Goal: Communication & Community: Participate in discussion

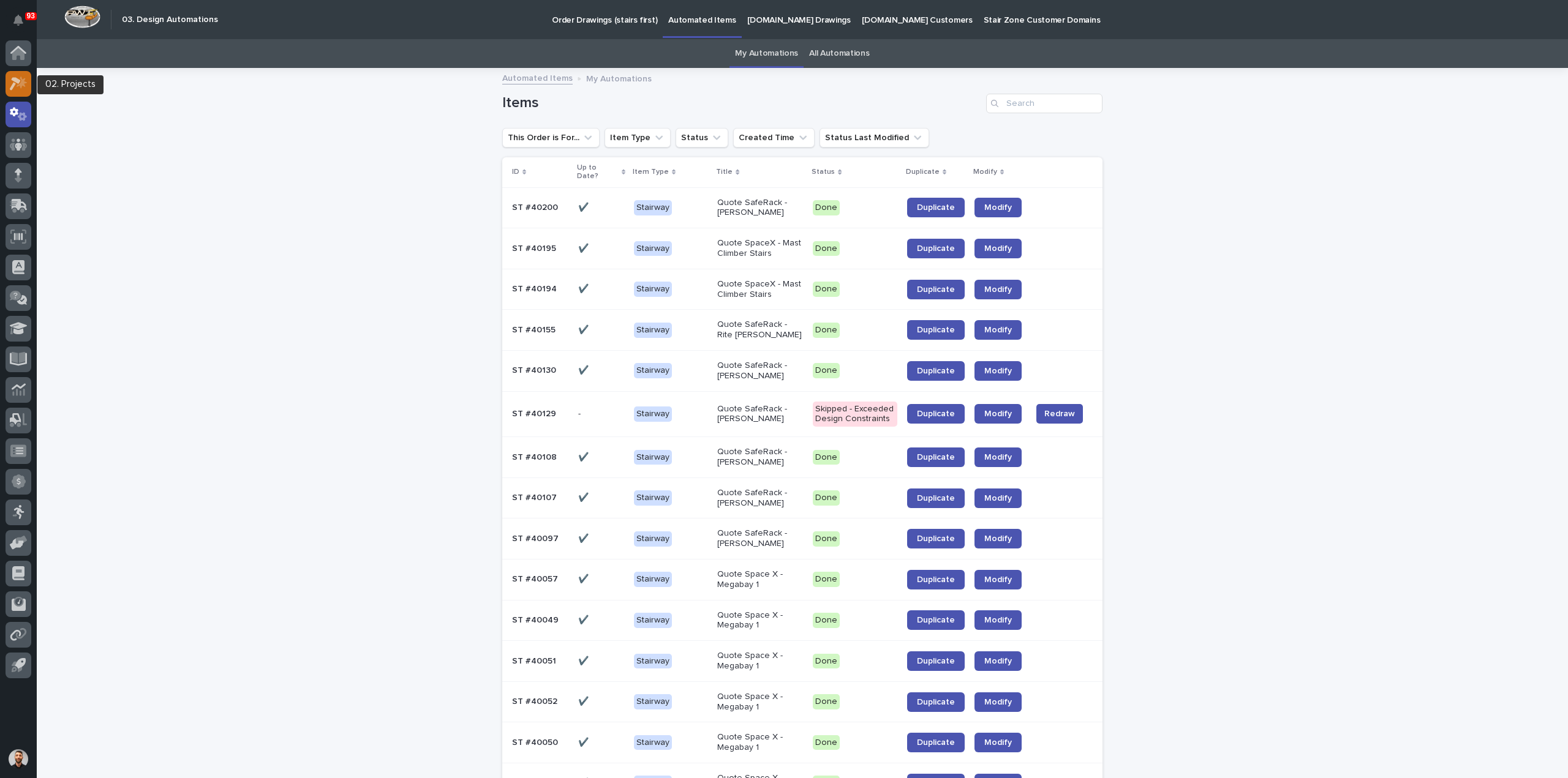
click at [21, 86] on icon at bounding box center [21, 81] width 11 height 12
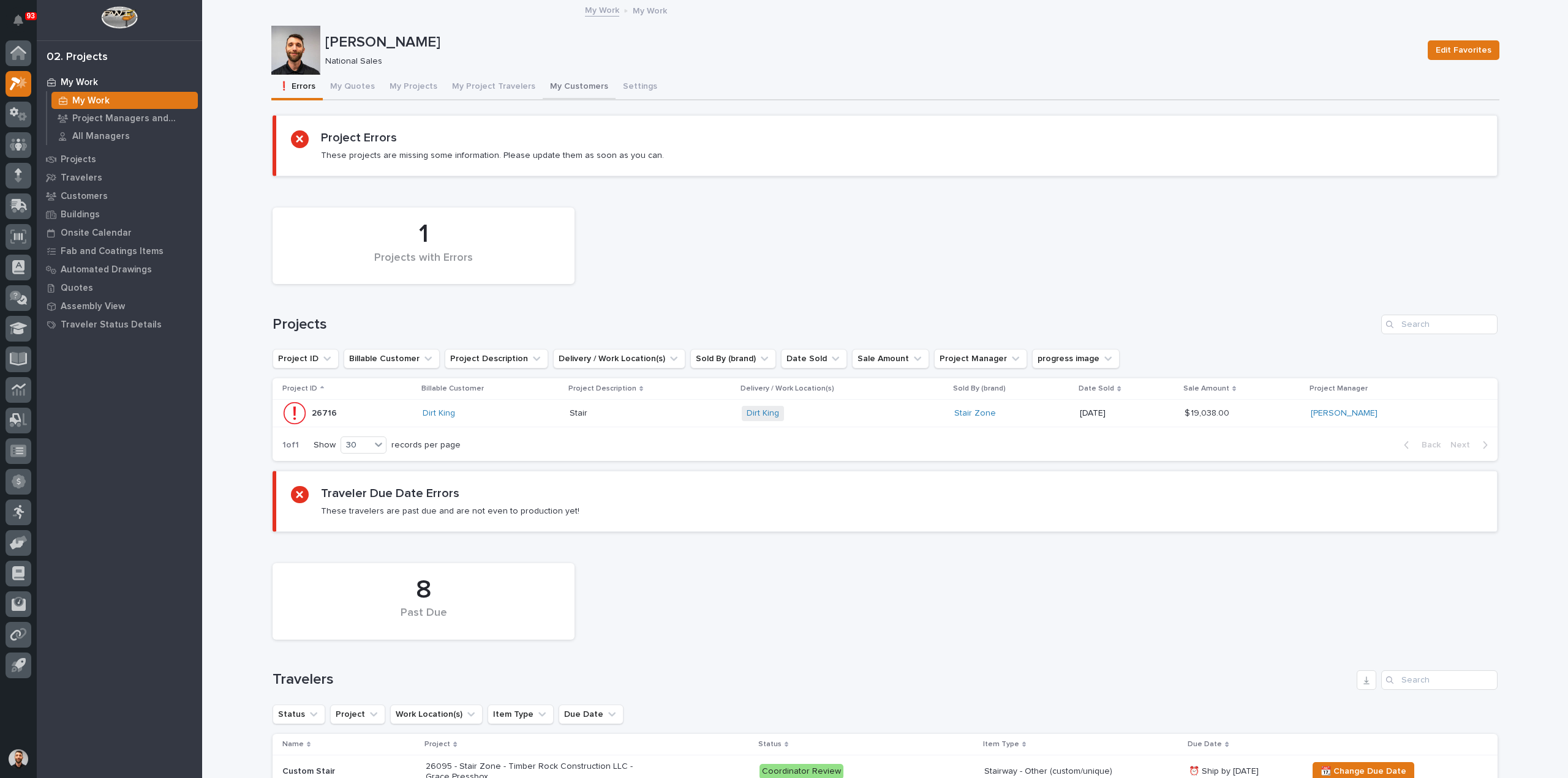
click at [557, 80] on button "My Customers" at bounding box center [579, 87] width 73 height 26
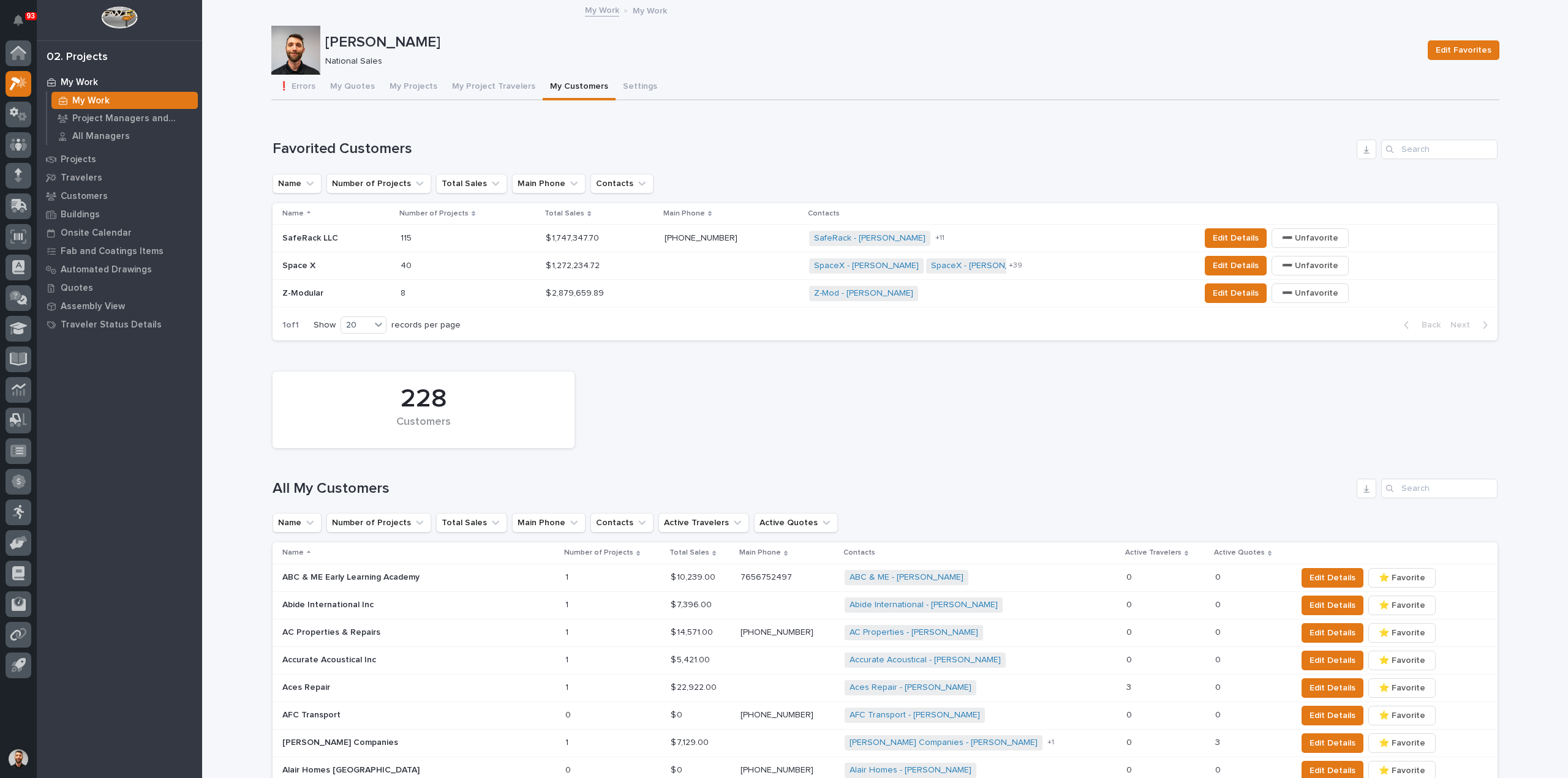
click at [499, 239] on p at bounding box center [454, 238] width 107 height 11
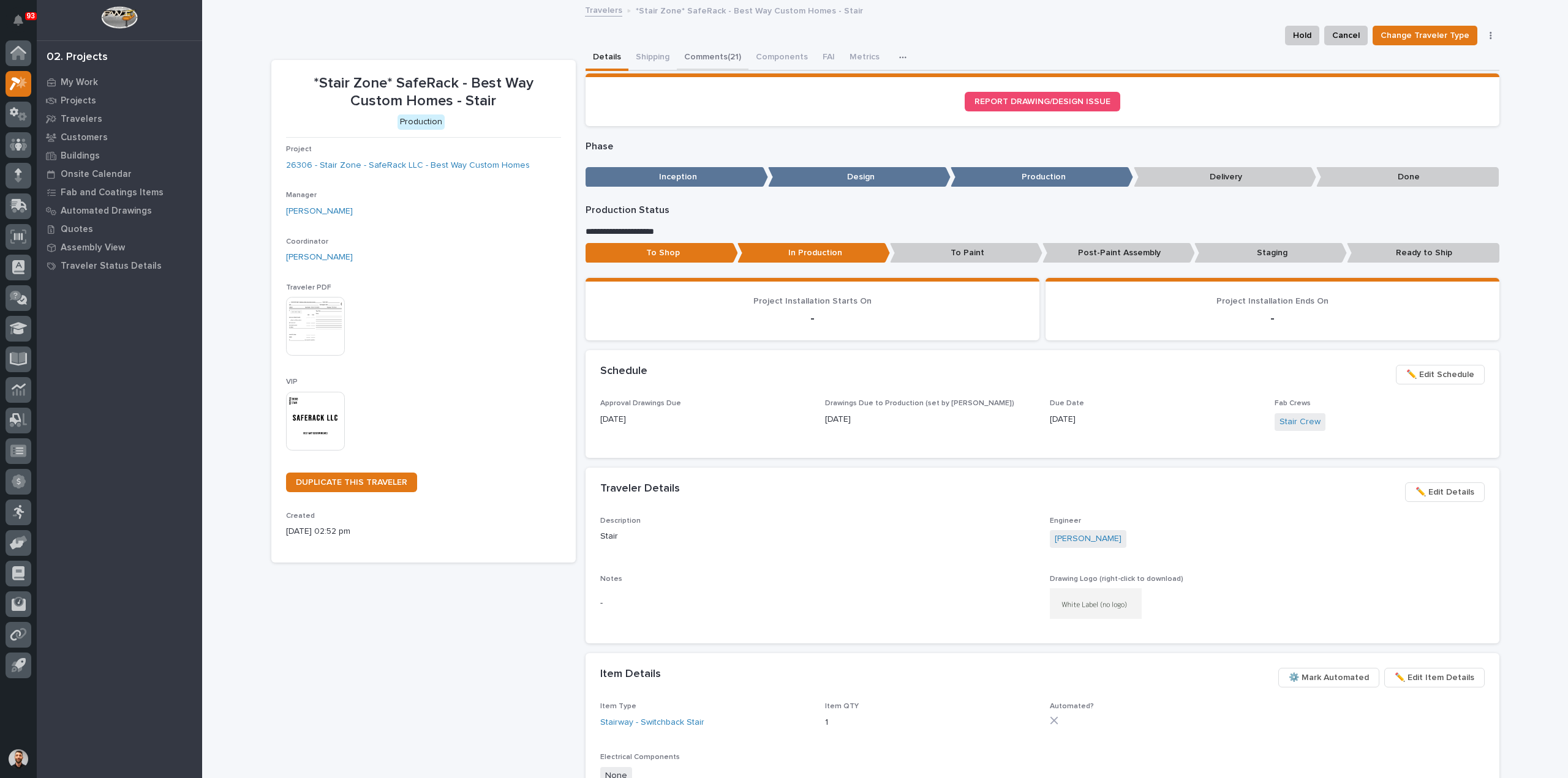
click at [707, 58] on button "Comments (21)" at bounding box center [712, 57] width 72 height 26
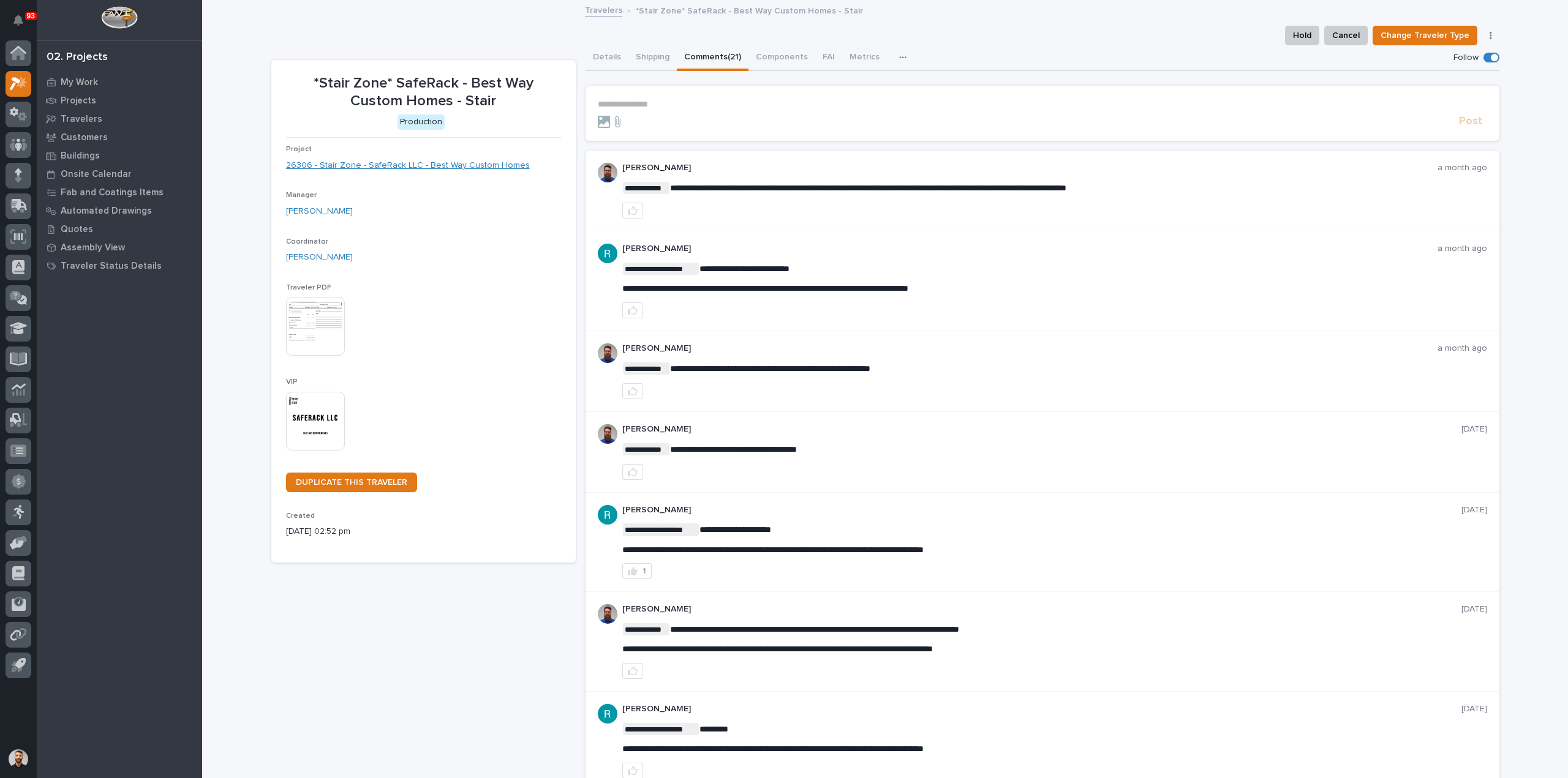
click at [491, 164] on link "26306 - Stair Zone - SafeRack LLC - Best Way Custom Homes" at bounding box center [407, 165] width 243 height 12
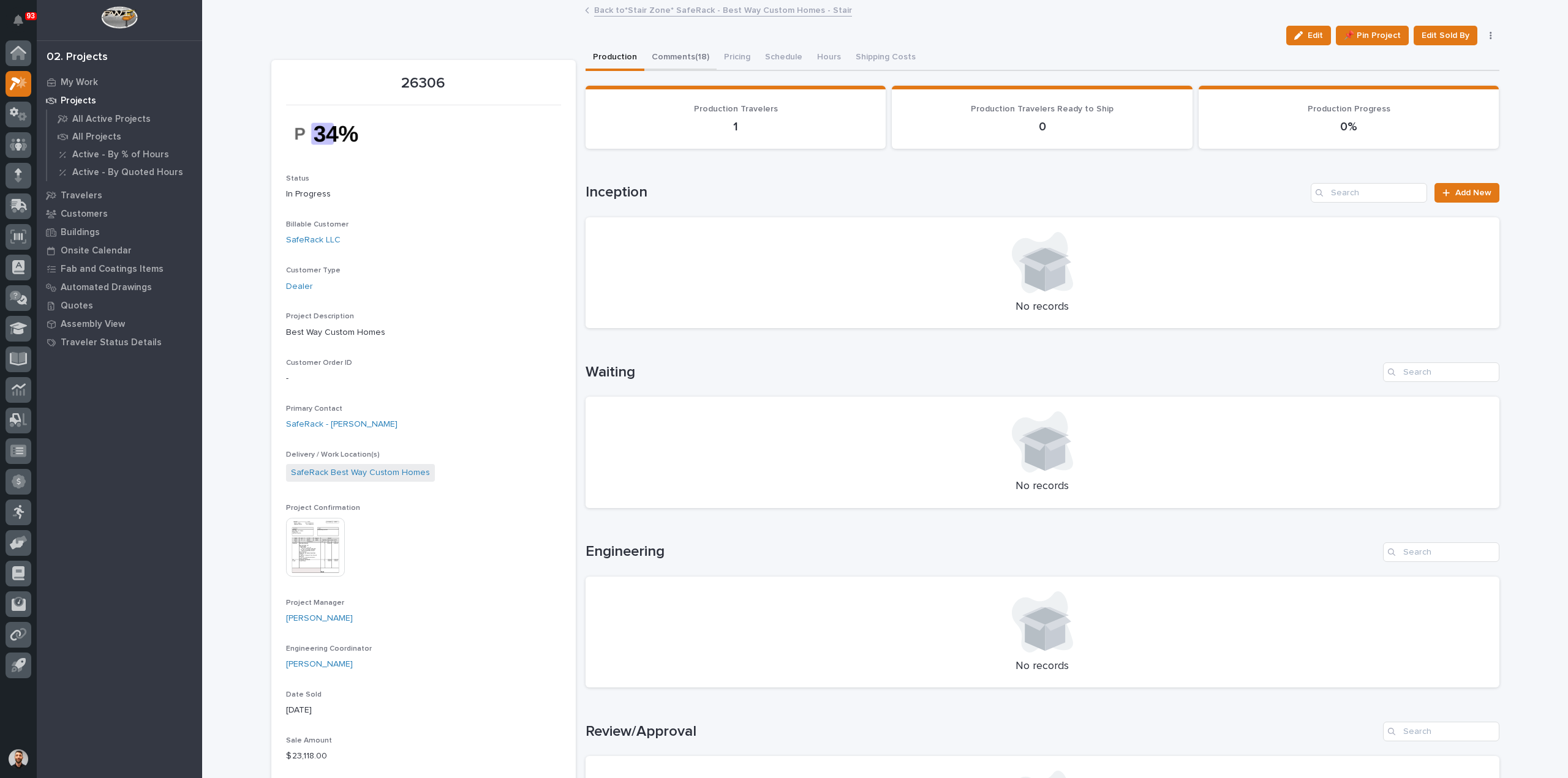
drag, startPoint x: 695, startPoint y: 66, endPoint x: 703, endPoint y: 76, distance: 12.8
click at [695, 66] on button "Comments (18)" at bounding box center [680, 57] width 72 height 26
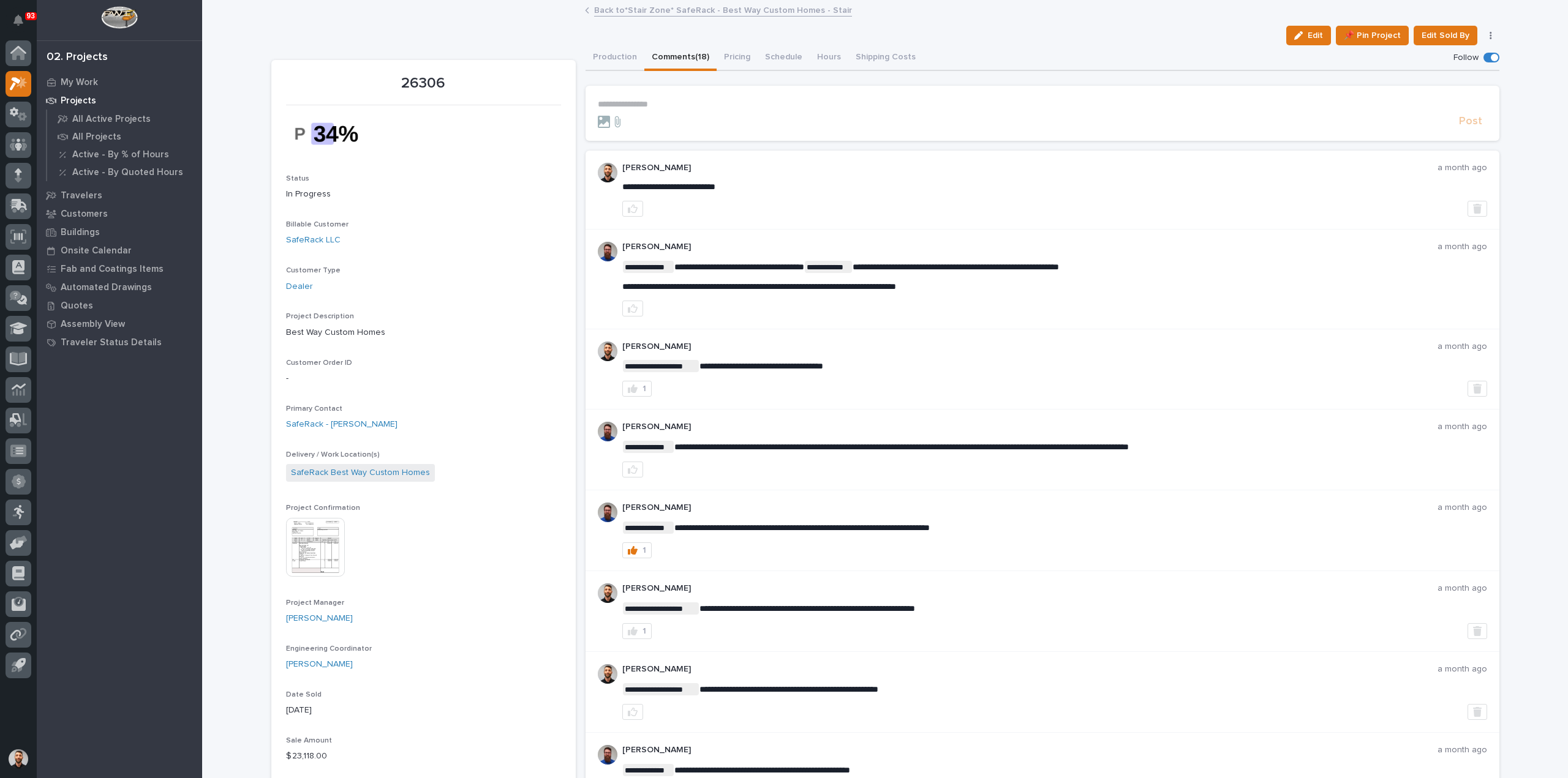
click at [321, 545] on img at bounding box center [314, 547] width 58 height 58
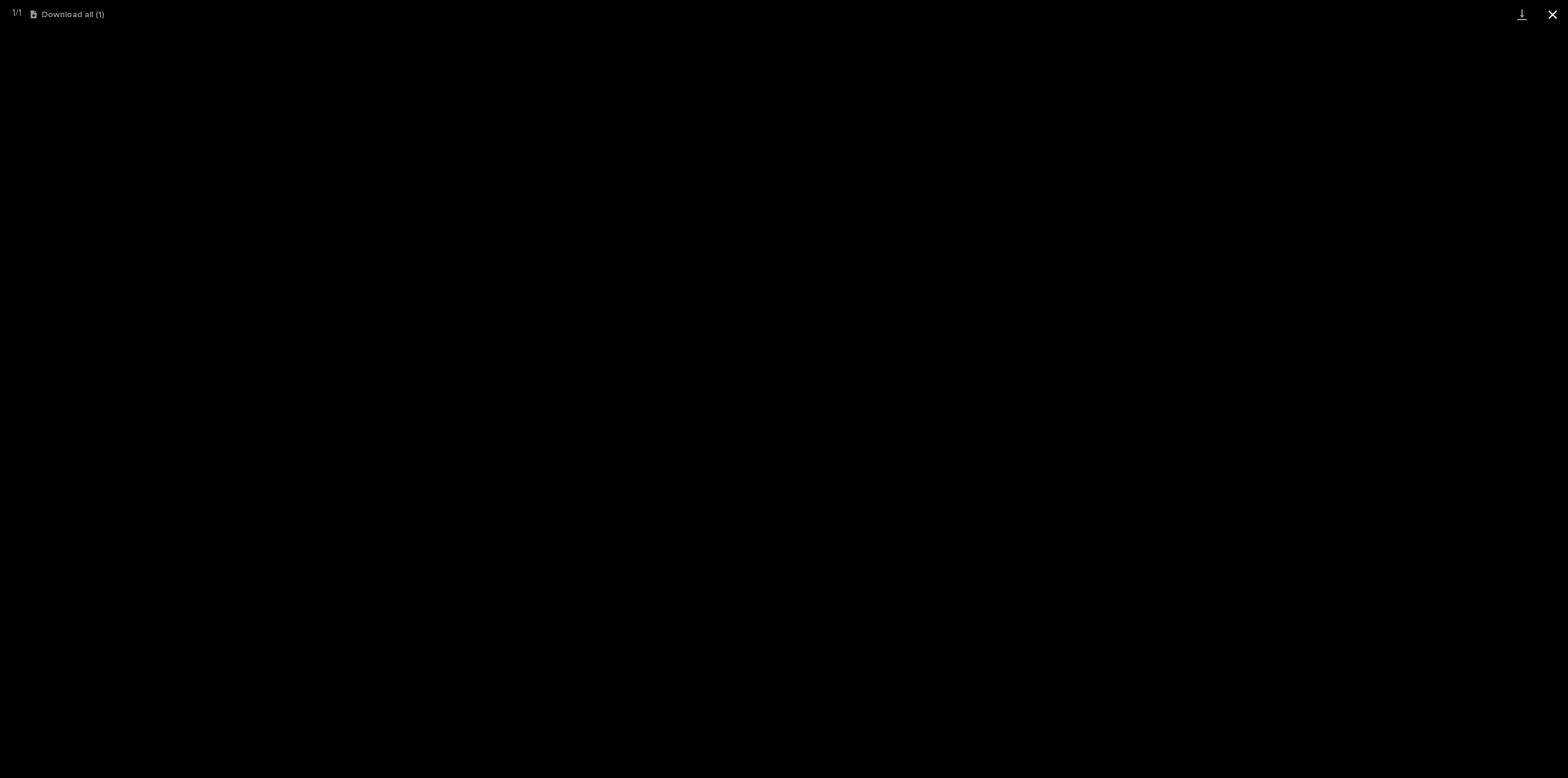
click at [1549, 15] on button "Close gallery" at bounding box center [1553, 14] width 31 height 29
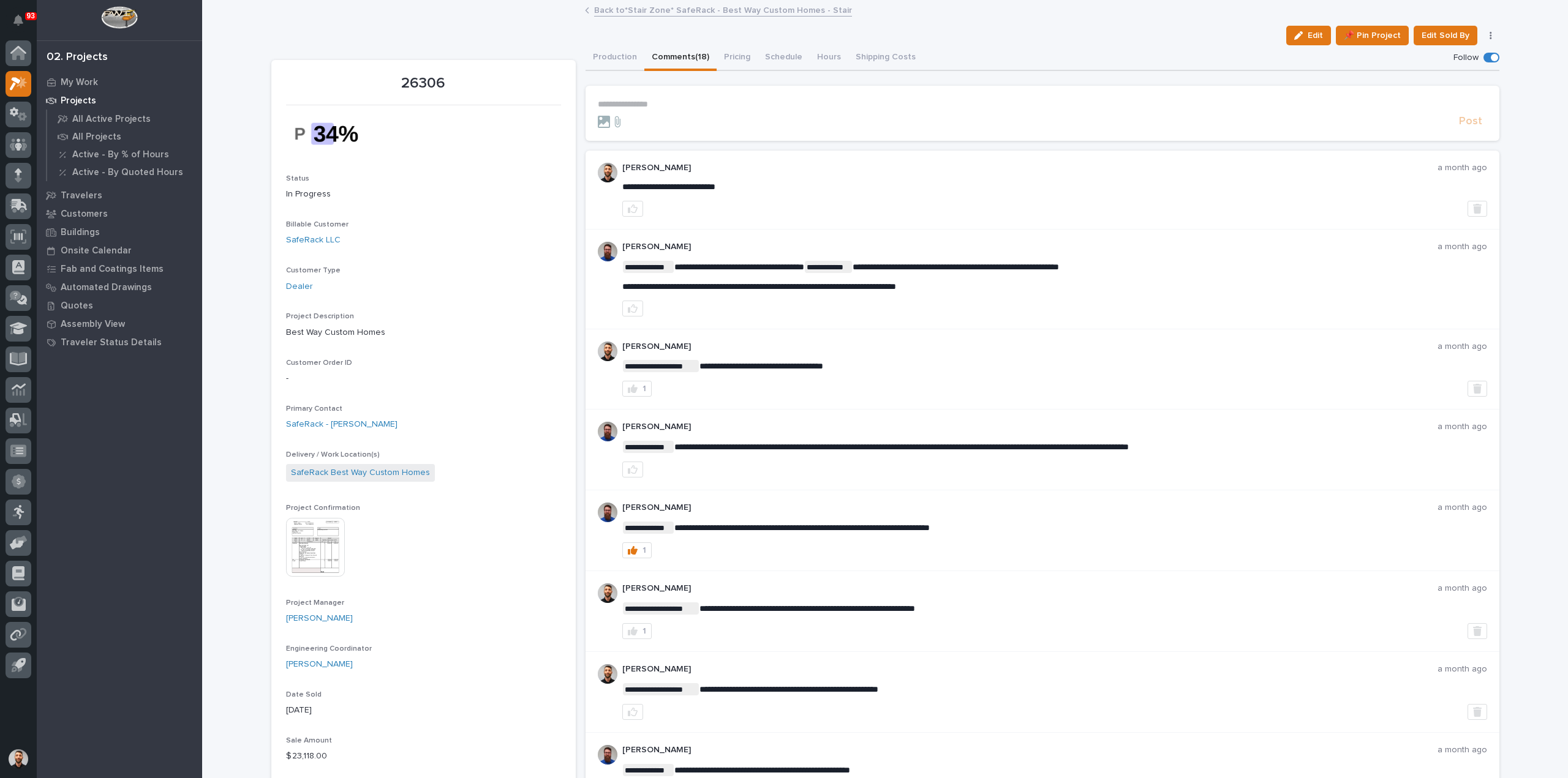
click at [752, 101] on p "**********" at bounding box center [1043, 104] width 889 height 11
click at [615, 57] on button "Production" at bounding box center [614, 57] width 58 height 26
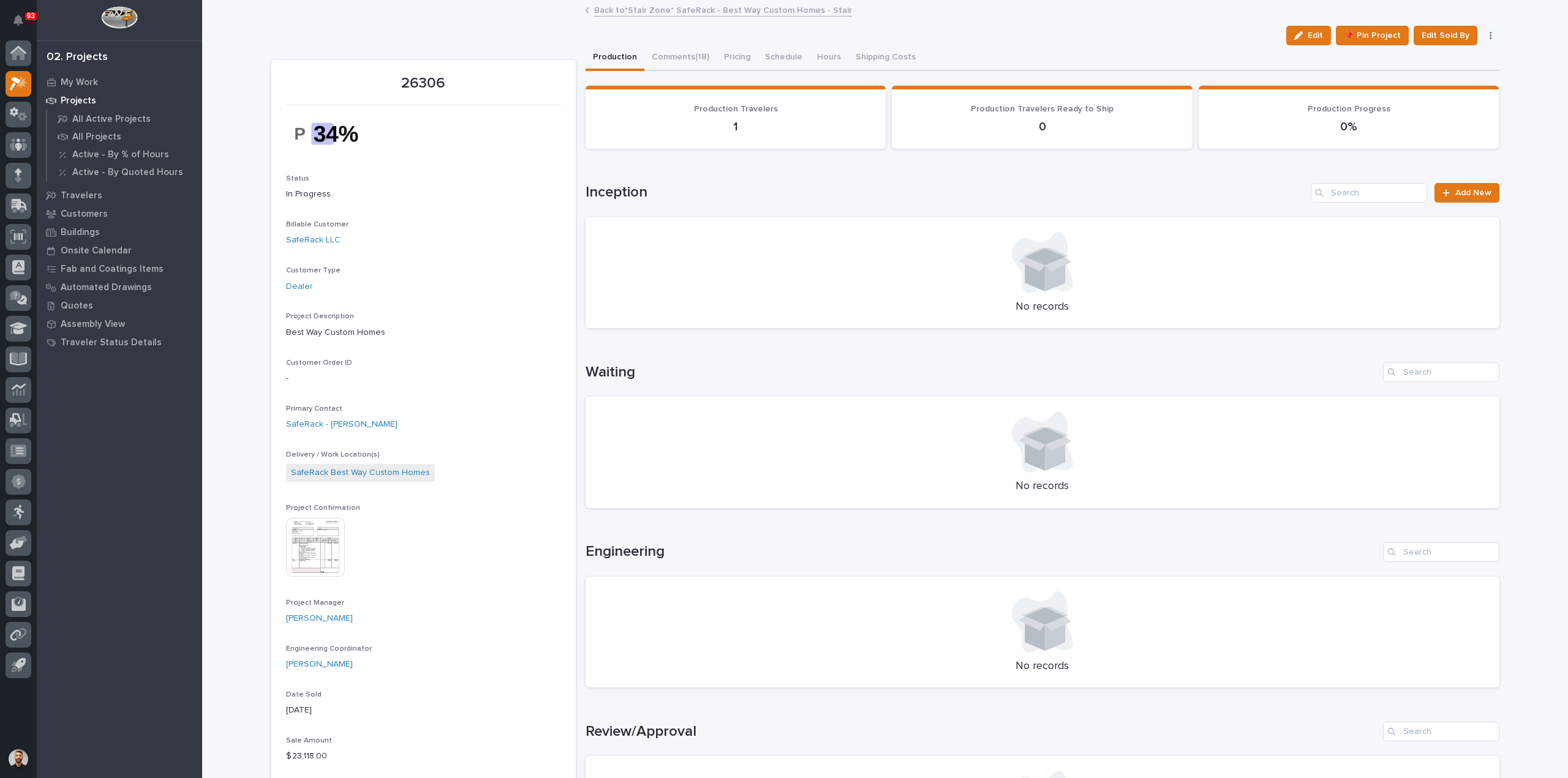
scroll to position [428, 0]
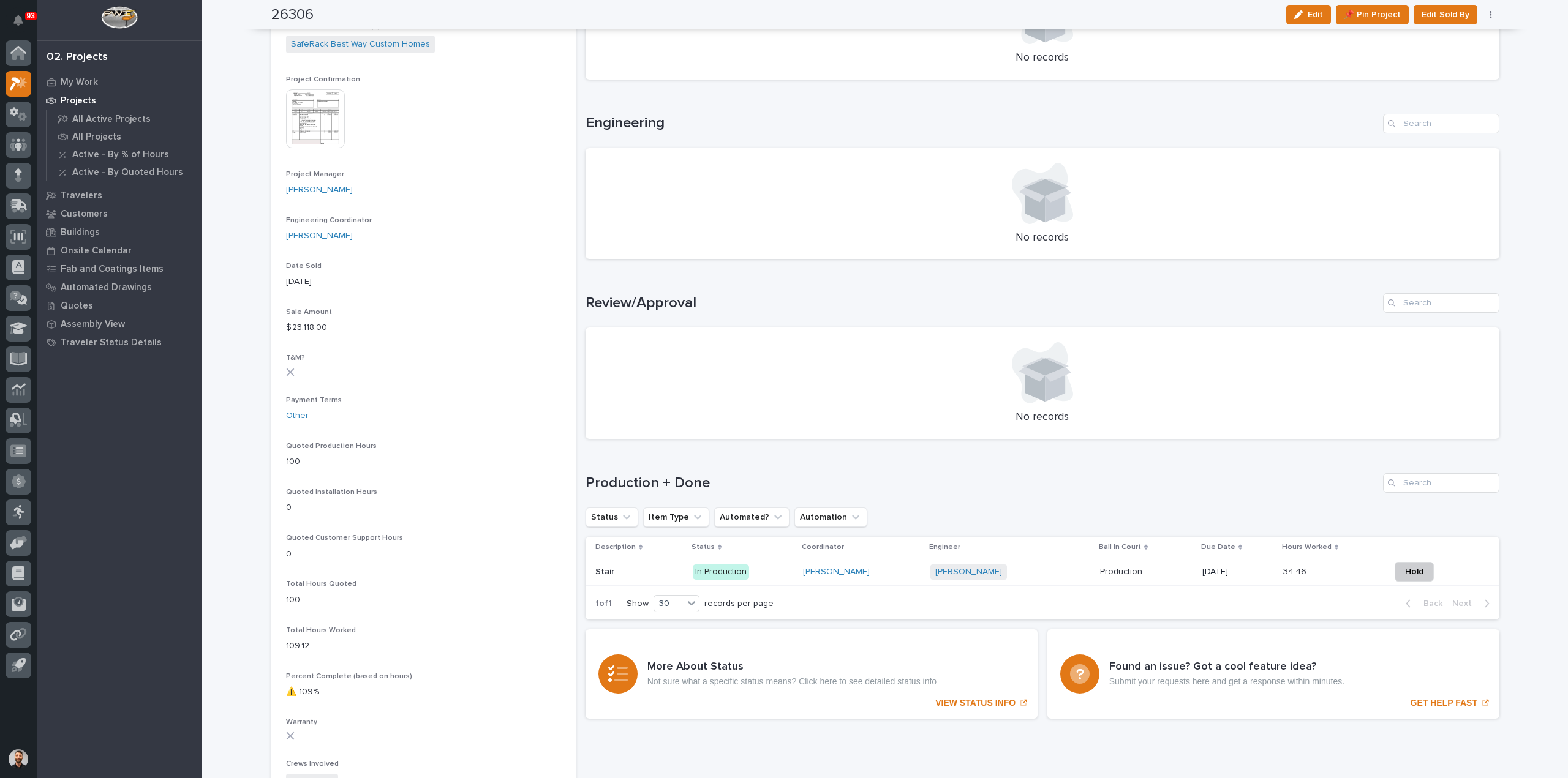
click at [911, 576] on div "[PERSON_NAME]" at bounding box center [862, 572] width 118 height 11
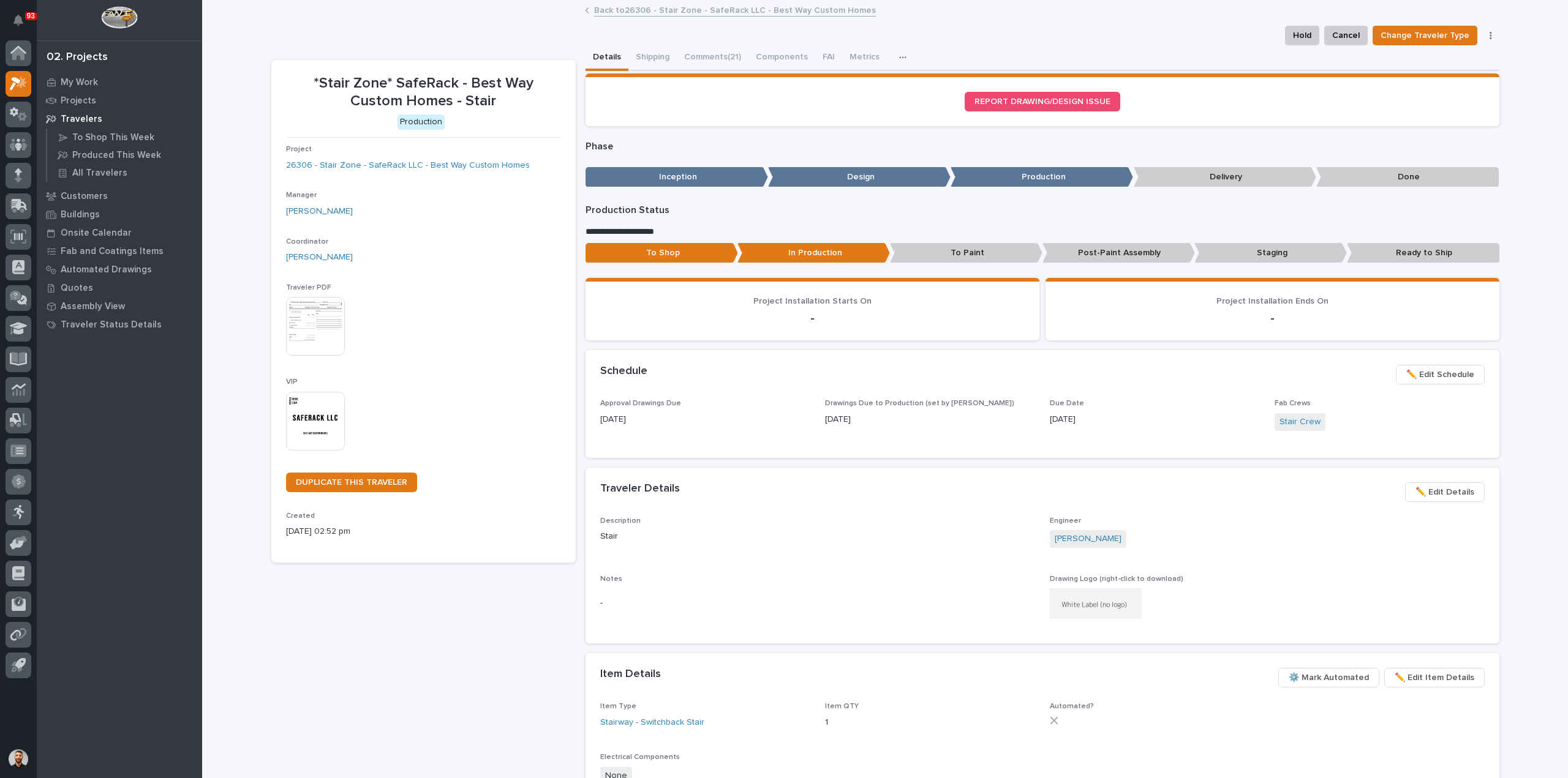
click at [732, 58] on button "Comments (21)" at bounding box center [712, 57] width 72 height 26
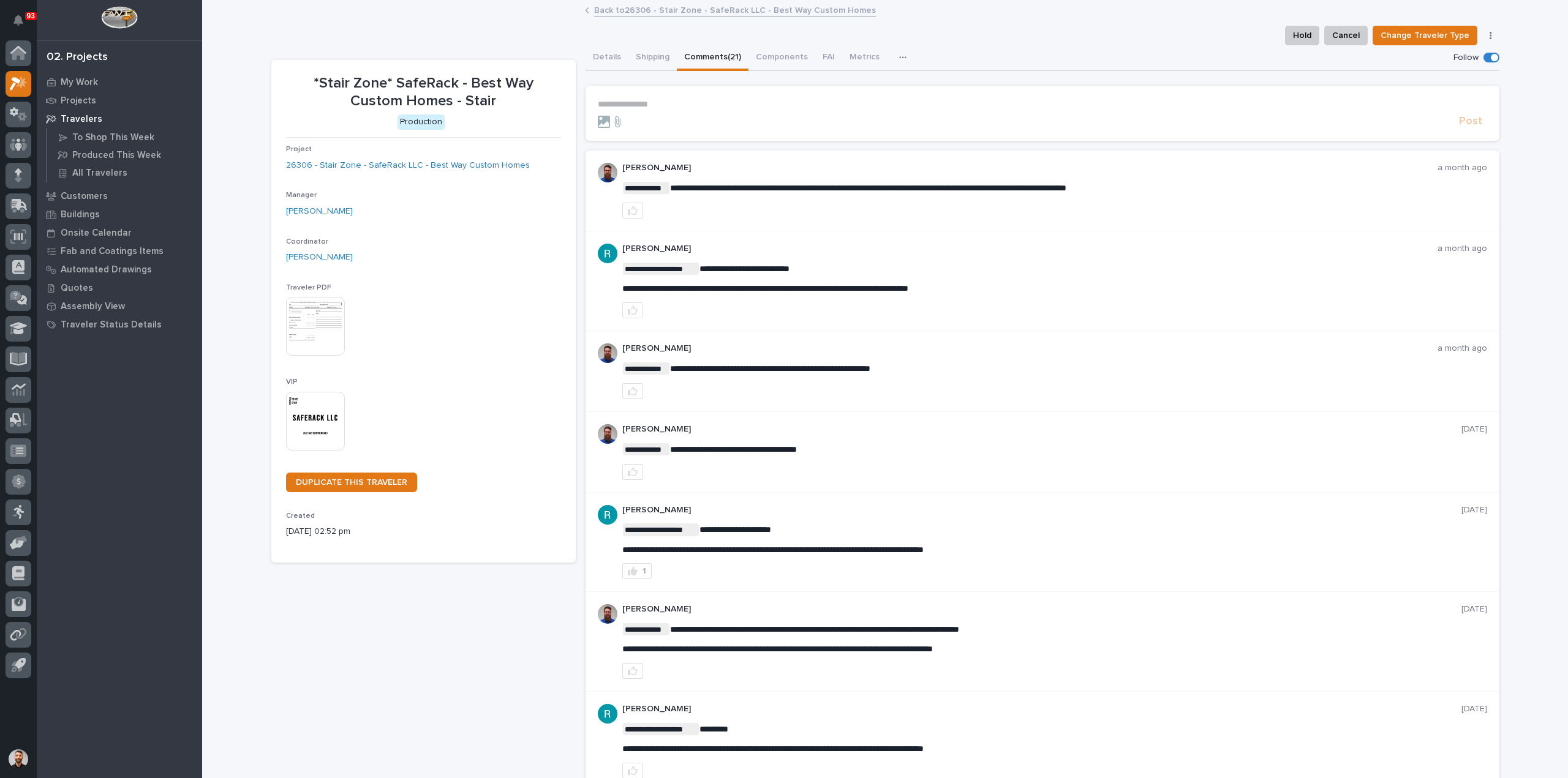
click at [675, 104] on p "**********" at bounding box center [1043, 104] width 889 height 11
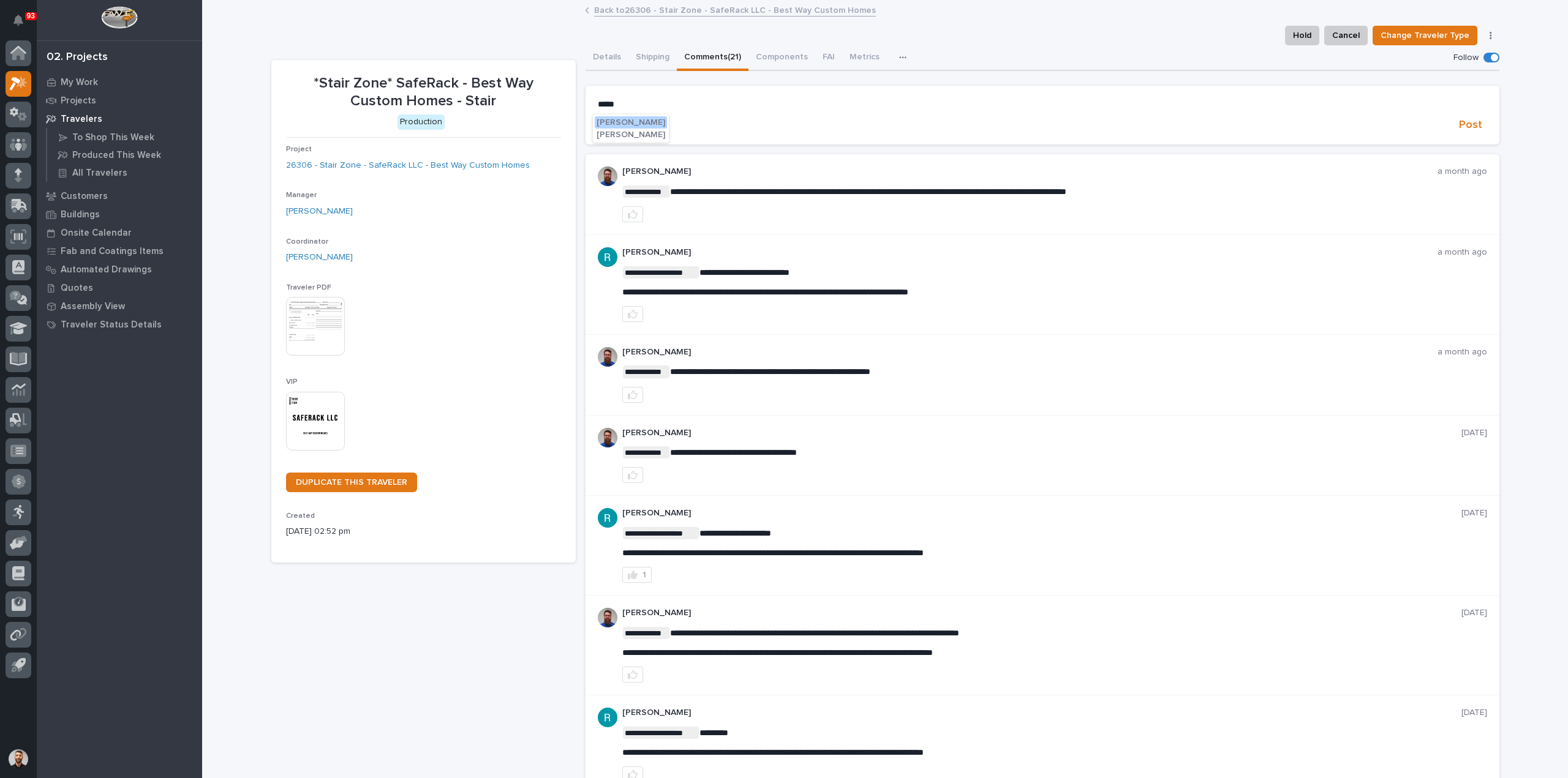
click at [618, 122] on span "[PERSON_NAME]" at bounding box center [631, 122] width 69 height 9
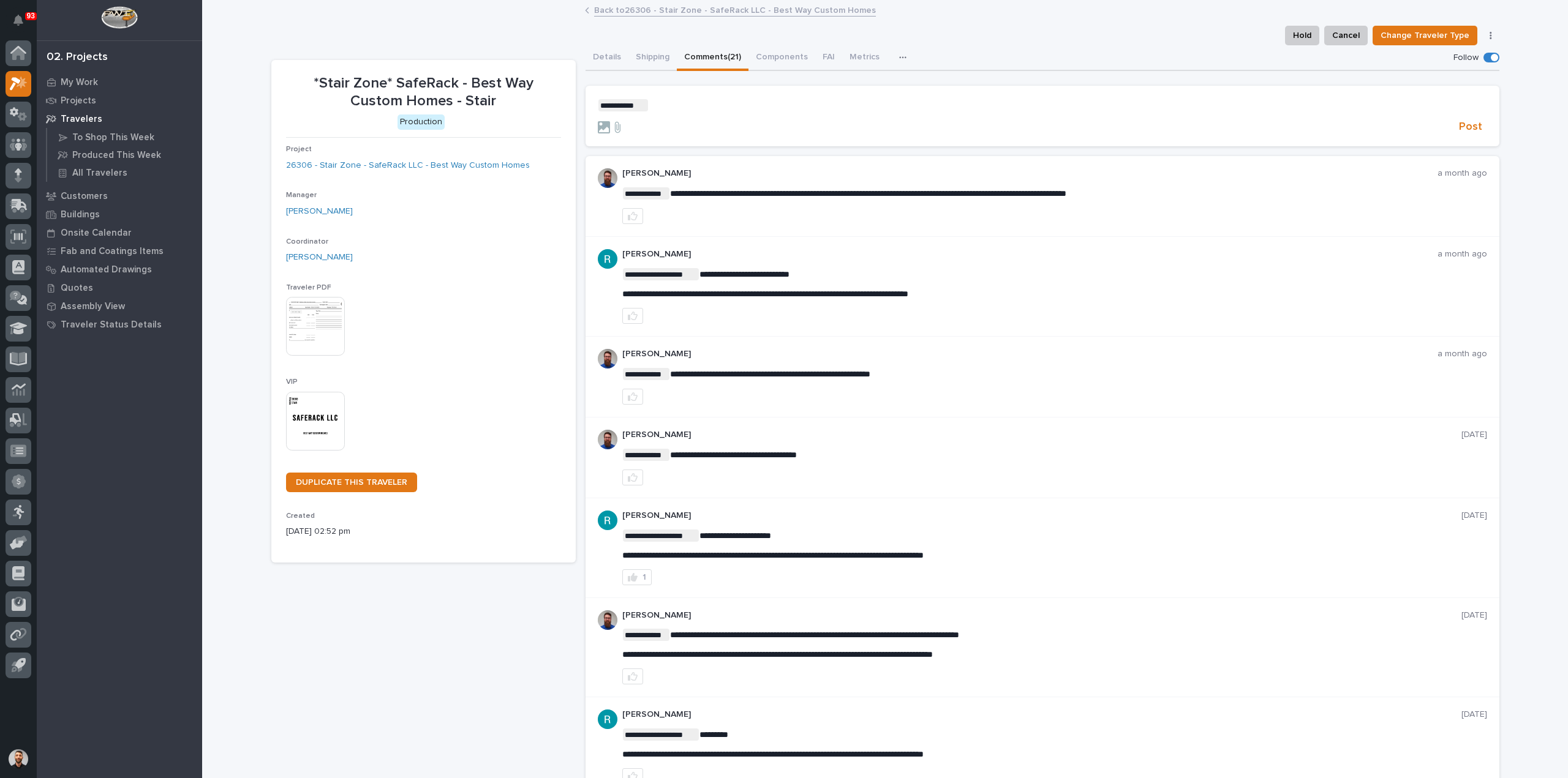
click at [673, 110] on p "**********" at bounding box center [1043, 105] width 889 height 12
click at [1469, 122] on span "Post" at bounding box center [1470, 126] width 23 height 14
